Goal: Task Accomplishment & Management: Use online tool/utility

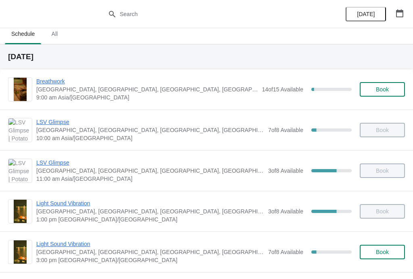
scroll to position [6, 0]
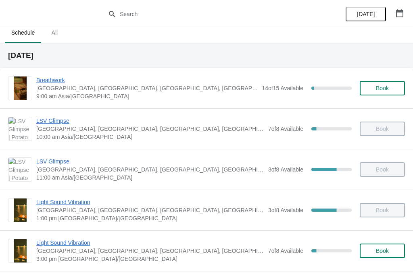
click at [81, 203] on span "Light Sound Vibration" at bounding box center [150, 202] width 228 height 8
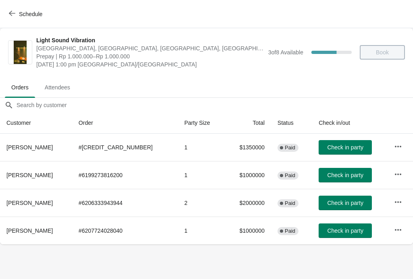
click at [348, 231] on span "Check in party" at bounding box center [345, 231] width 36 height 6
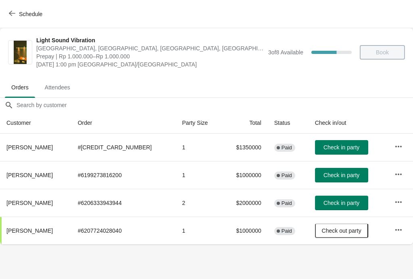
click at [338, 202] on span "Check in party" at bounding box center [341, 203] width 36 height 6
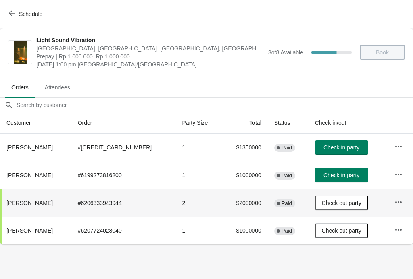
click at [335, 177] on span "Check in party" at bounding box center [341, 175] width 36 height 6
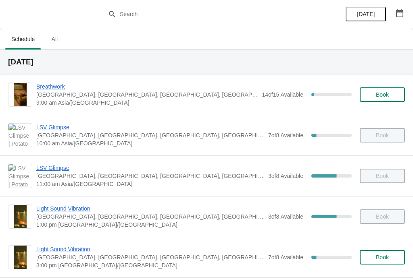
click at [56, 166] on span "LSV Glimpse" at bounding box center [150, 168] width 228 height 8
click at [53, 88] on span "Breathwork" at bounding box center [146, 87] width 221 height 8
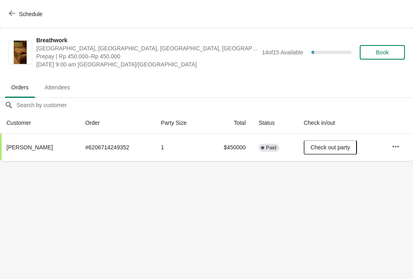
click at [10, 10] on icon "button" at bounding box center [12, 13] width 6 height 6
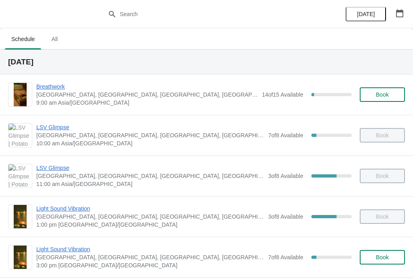
click at [54, 129] on span "LSV Glimpse" at bounding box center [150, 127] width 228 height 8
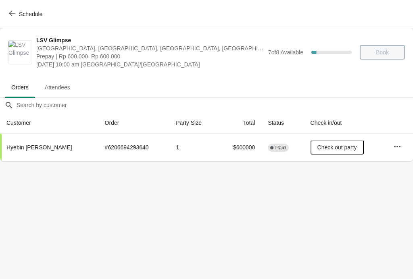
click at [14, 10] on icon "button" at bounding box center [12, 13] width 6 height 6
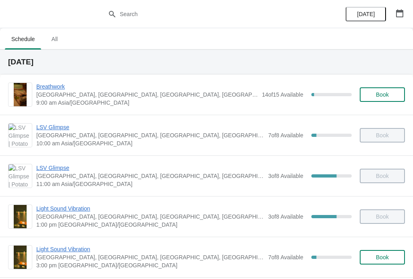
click at [56, 169] on span "LSV Glimpse" at bounding box center [150, 168] width 228 height 8
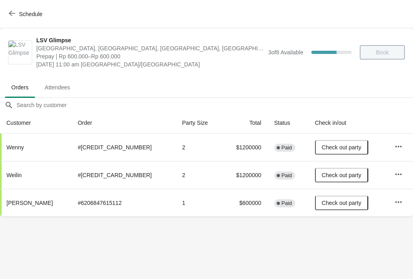
click at [17, 10] on span "Schedule" at bounding box center [26, 14] width 32 height 8
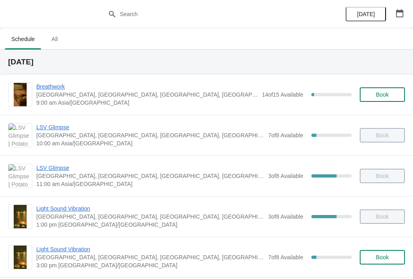
click at [72, 208] on span "Light Sound Vibration" at bounding box center [150, 209] width 228 height 8
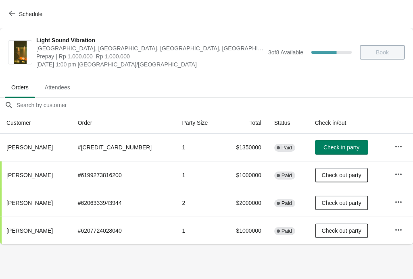
click at [16, 14] on span "Schedule" at bounding box center [26, 14] width 32 height 8
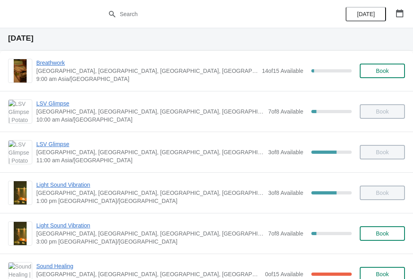
scroll to position [29, 0]
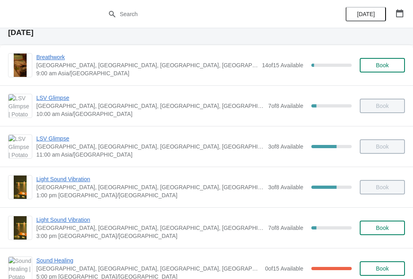
click at [69, 219] on span "Light Sound Vibration" at bounding box center [150, 220] width 228 height 8
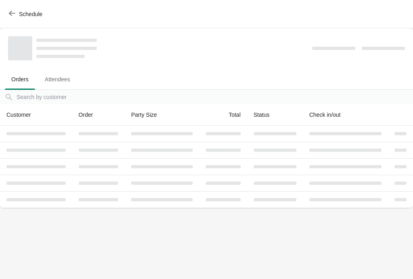
scroll to position [0, 0]
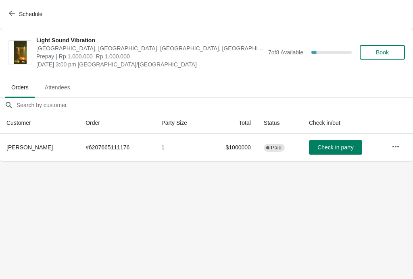
click at [13, 15] on icon "button" at bounding box center [12, 13] width 6 height 6
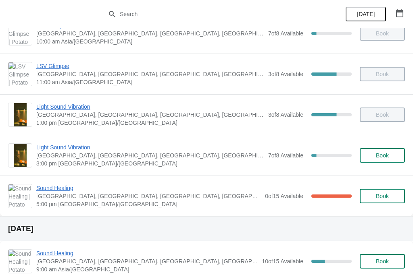
scroll to position [102, 0]
